Goal: Find specific page/section

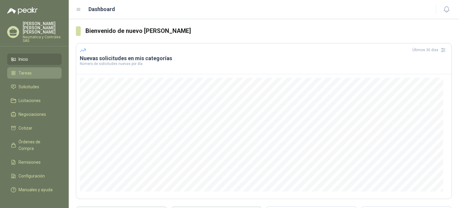
click at [29, 70] on span "Tareas" at bounding box center [25, 73] width 13 height 7
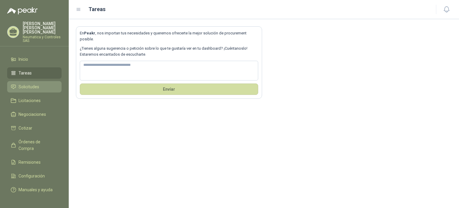
click at [31, 83] on span "Solicitudes" at bounding box center [29, 86] width 21 height 7
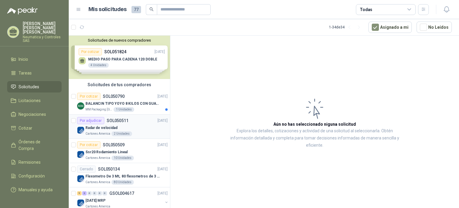
click at [133, 125] on div "Radar de velocidad" at bounding box center [126, 127] width 82 height 7
